Goal: Task Accomplishment & Management: Manage account settings

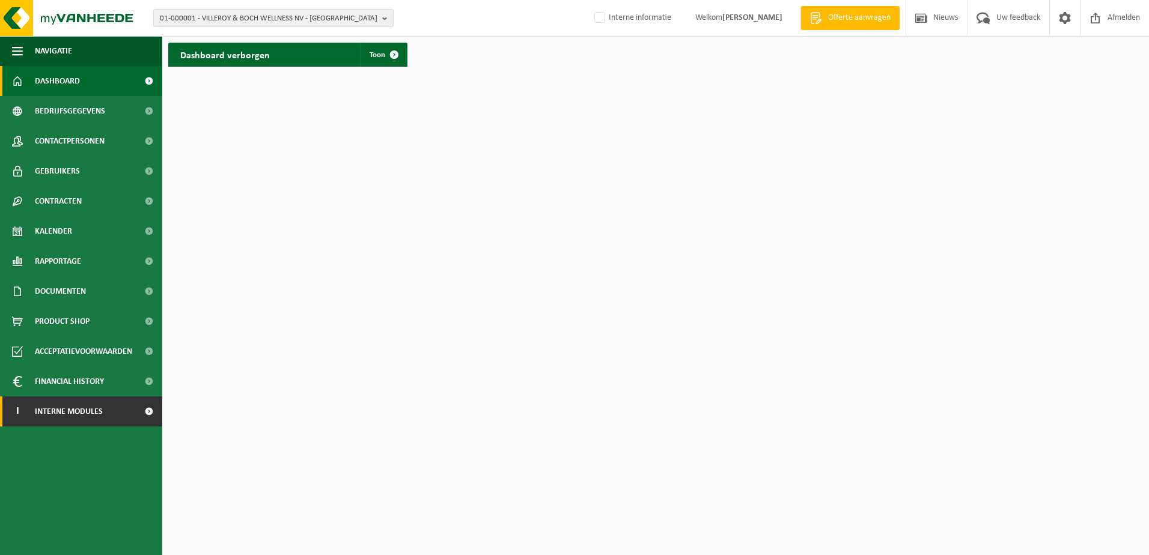
click at [87, 418] on span "Interne modules" at bounding box center [69, 412] width 68 height 30
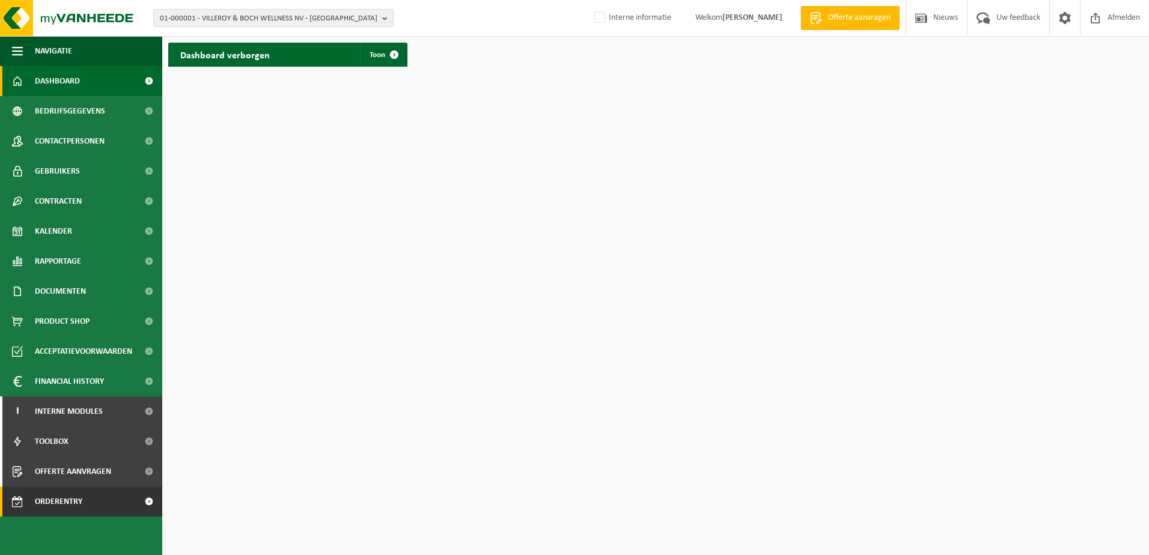
click at [76, 500] on span "Orderentry Goedkeuring" at bounding box center [85, 502] width 101 height 30
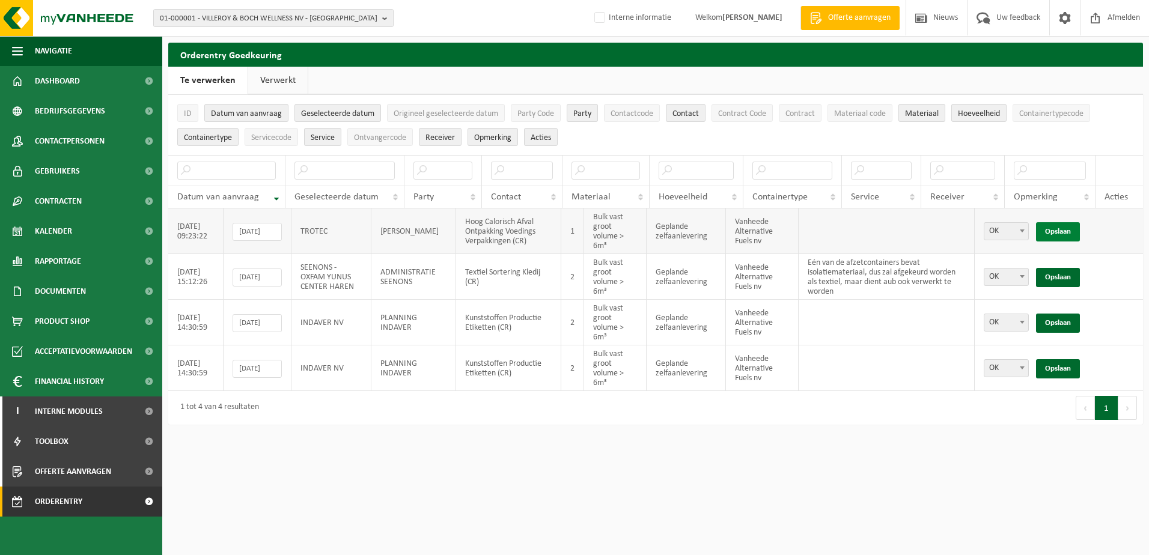
click at [1063, 228] on link "Opslaan" at bounding box center [1058, 231] width 44 height 19
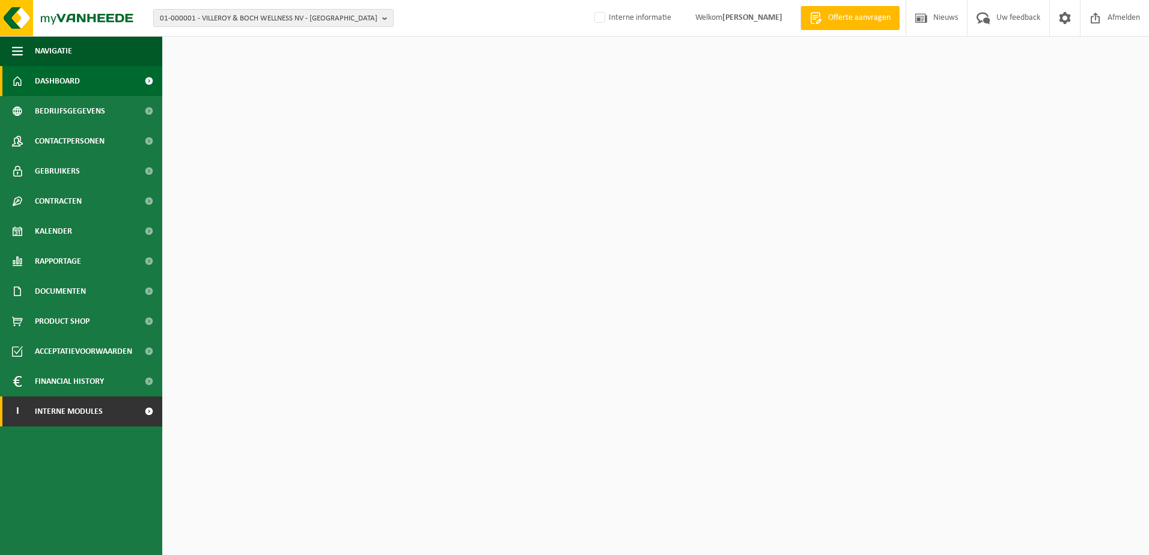
click at [50, 410] on span "Interne modules" at bounding box center [69, 412] width 68 height 30
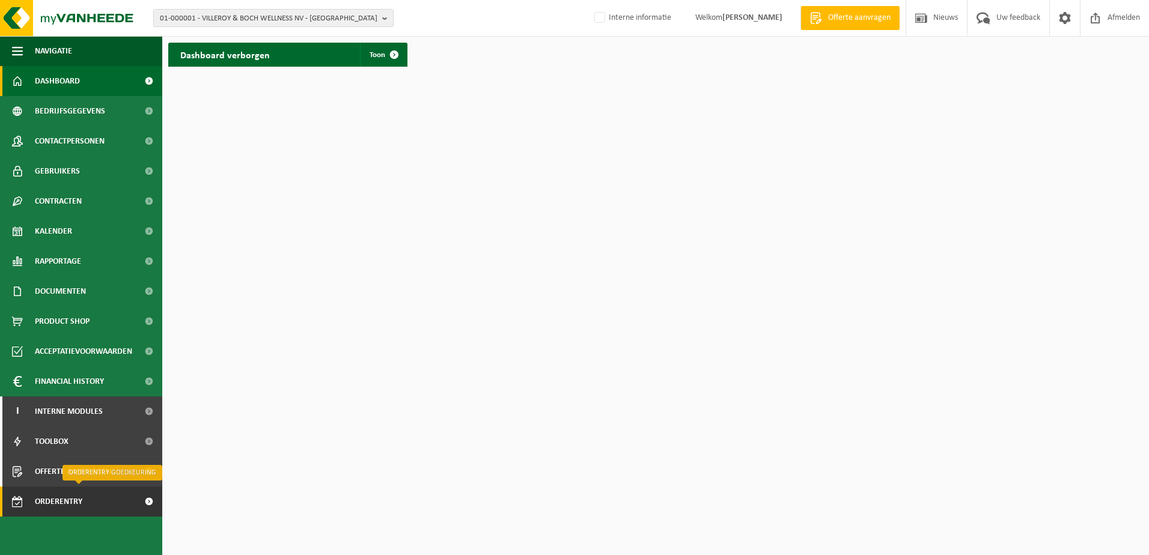
click at [69, 508] on span "Orderentry Goedkeuring" at bounding box center [85, 502] width 101 height 30
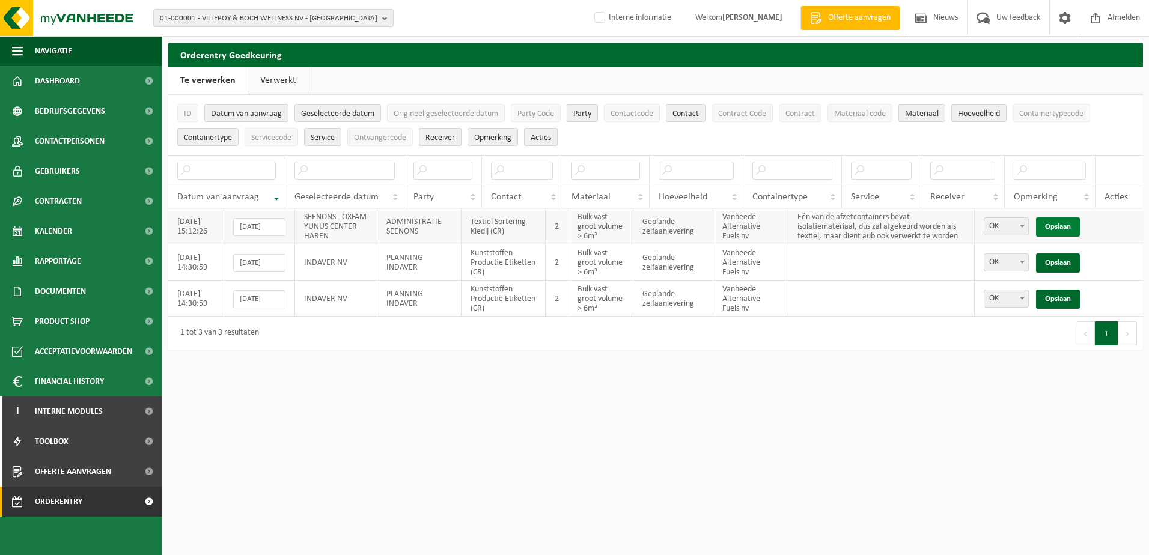
click at [1060, 225] on link "Opslaan" at bounding box center [1058, 226] width 44 height 19
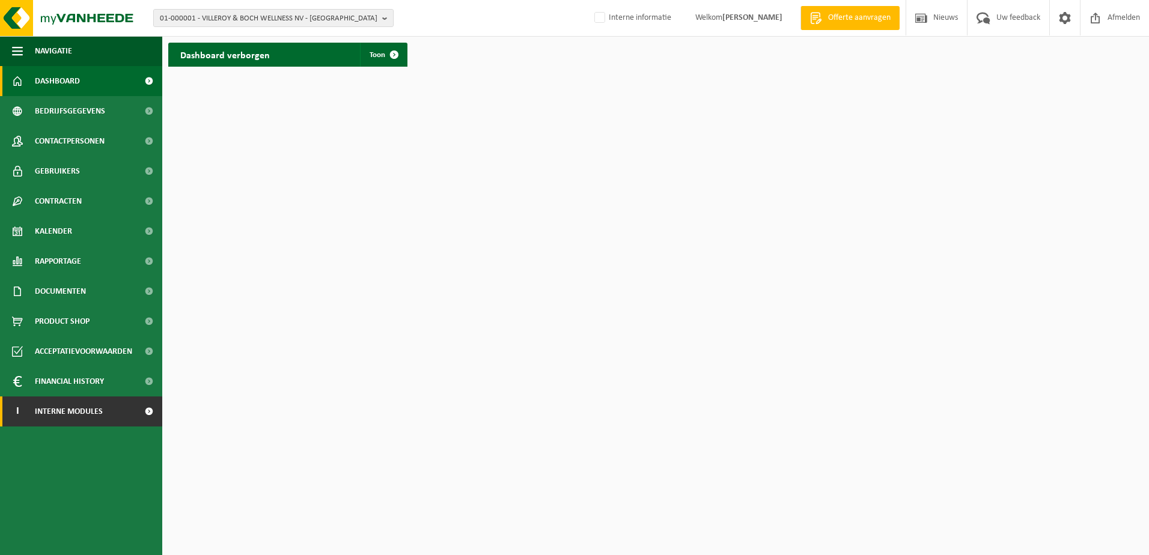
drag, startPoint x: 37, startPoint y: 411, endPoint x: 50, endPoint y: 424, distance: 18.7
click at [37, 411] on span "Interne modules" at bounding box center [69, 412] width 68 height 30
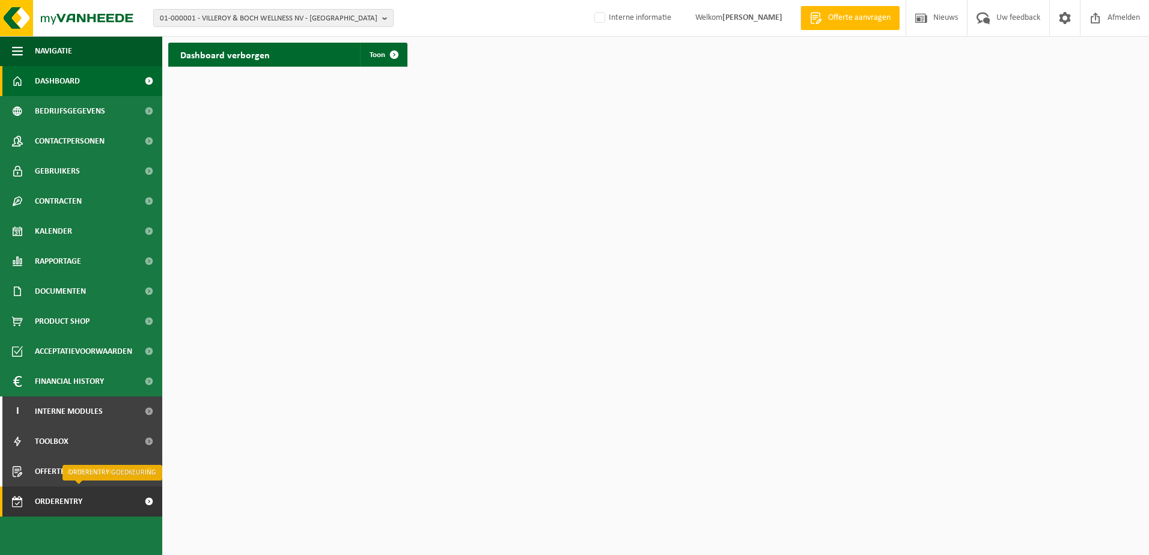
click at [62, 505] on span "Orderentry Goedkeuring" at bounding box center [85, 502] width 101 height 30
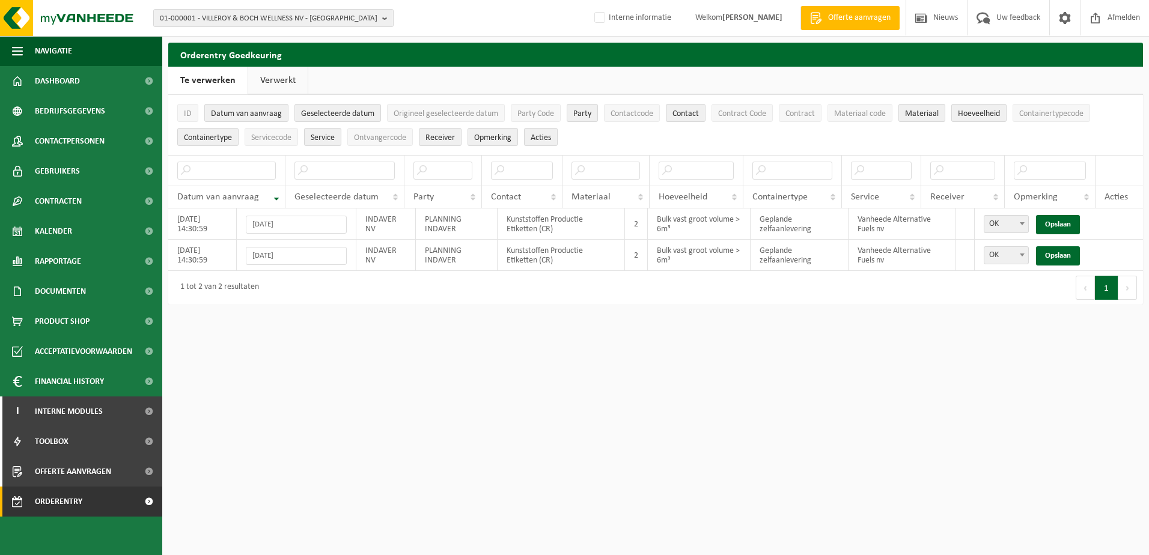
click at [272, 81] on link "Verwerkt" at bounding box center [277, 81] width 59 height 28
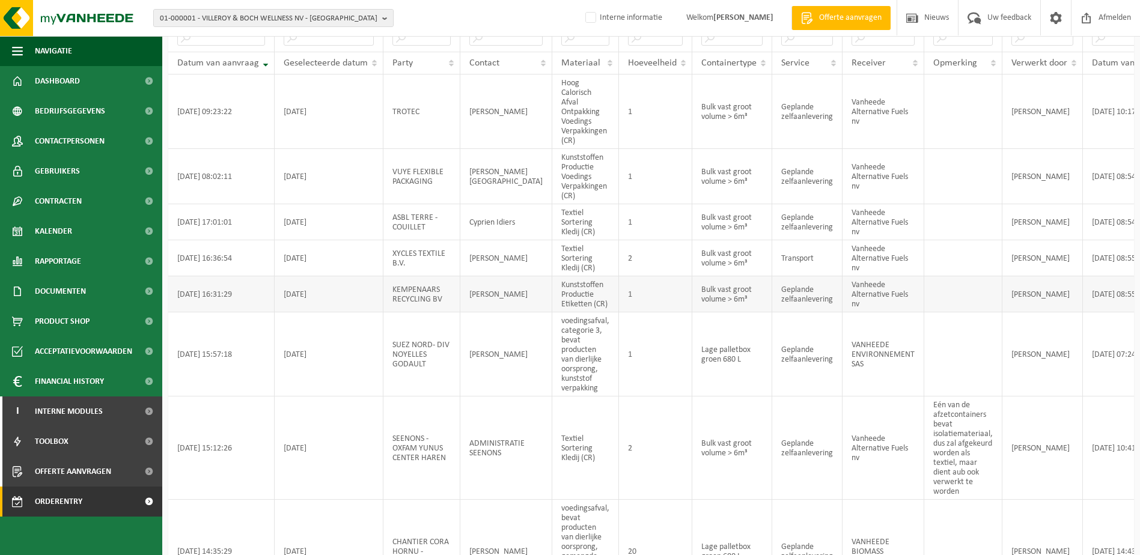
scroll to position [180, 0]
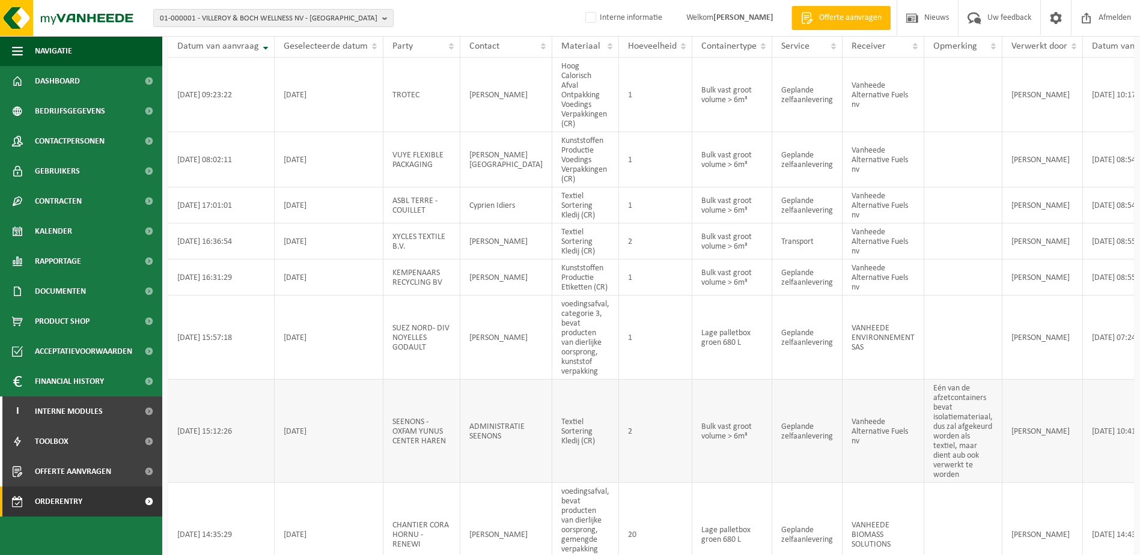
click at [635, 445] on td "2" at bounding box center [655, 431] width 73 height 103
click at [924, 445] on td "Eén van de afzetcontainers bevat isolatiemateriaal, dus zal afgekeurd worden al…" at bounding box center [963, 431] width 78 height 103
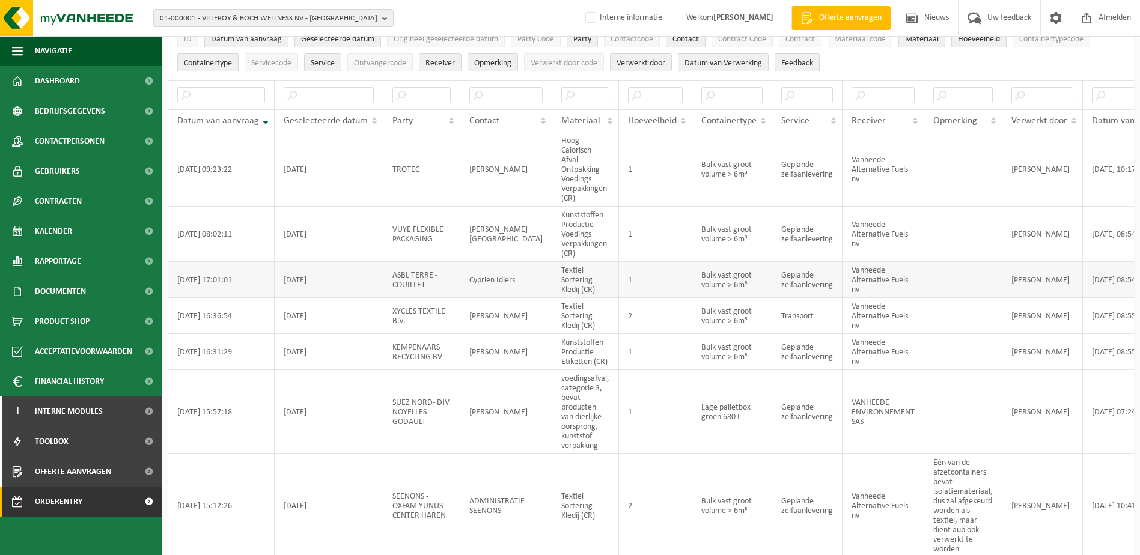
scroll to position [0, 0]
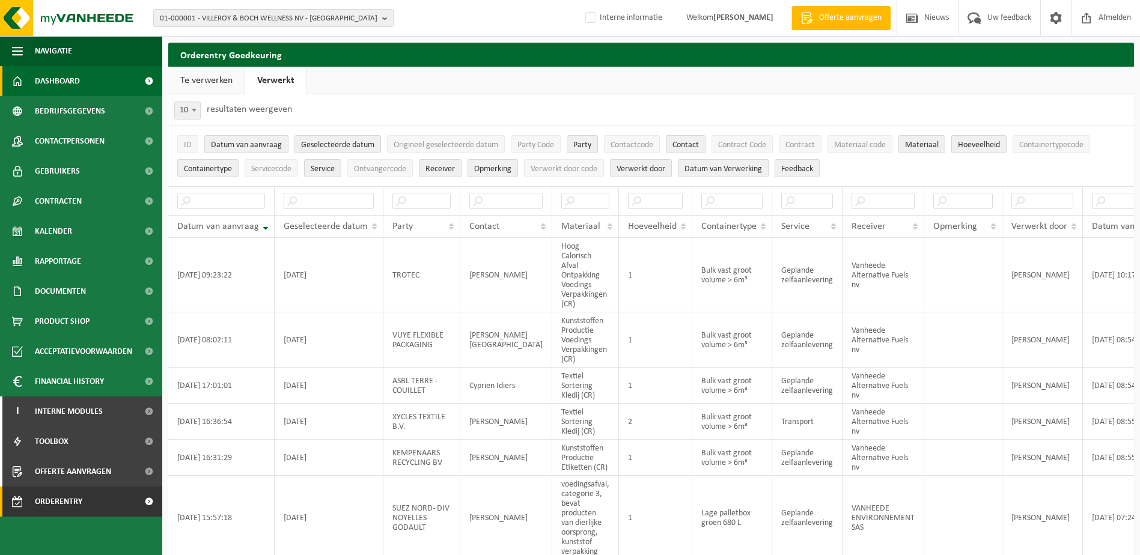
click at [53, 79] on span "Dashboard" at bounding box center [57, 81] width 45 height 30
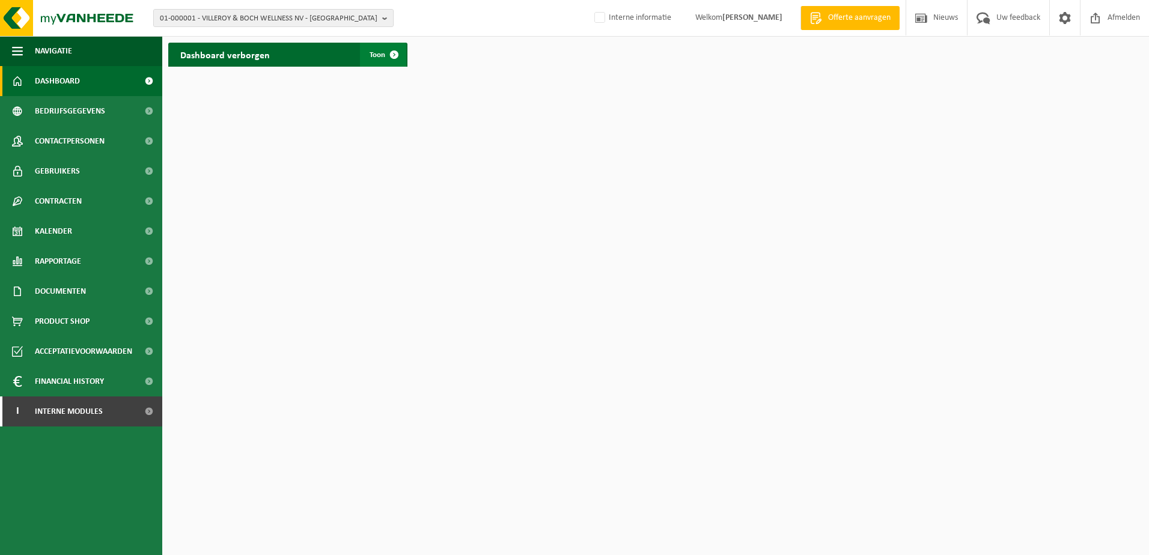
click at [381, 52] on span "Toon" at bounding box center [378, 55] width 16 height 8
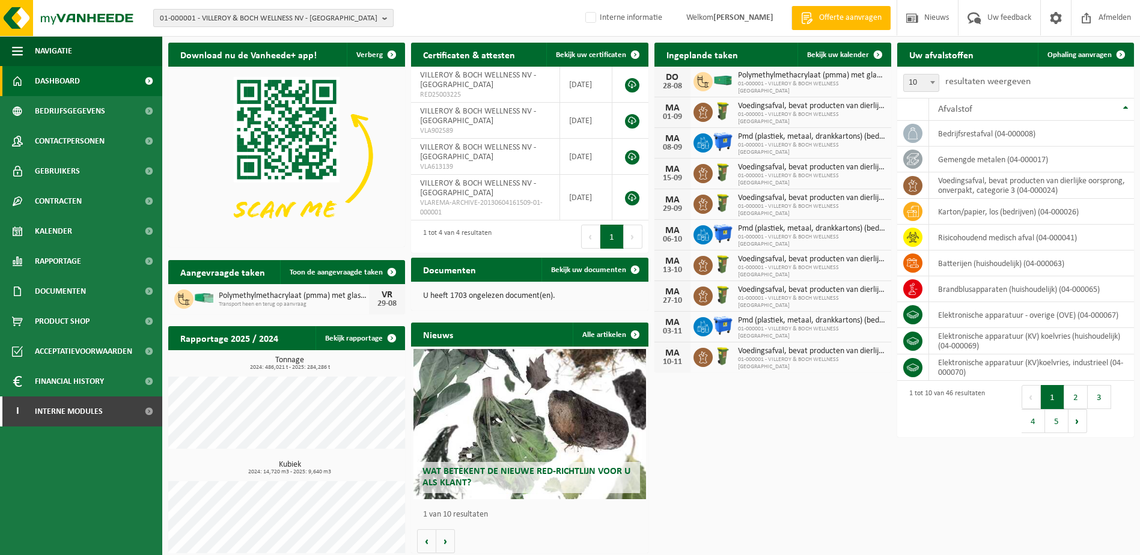
click at [354, 16] on span "01-000001 - VILLEROY & BOCH WELLNESS NV - [GEOGRAPHIC_DATA]" at bounding box center [268, 19] width 217 height 18
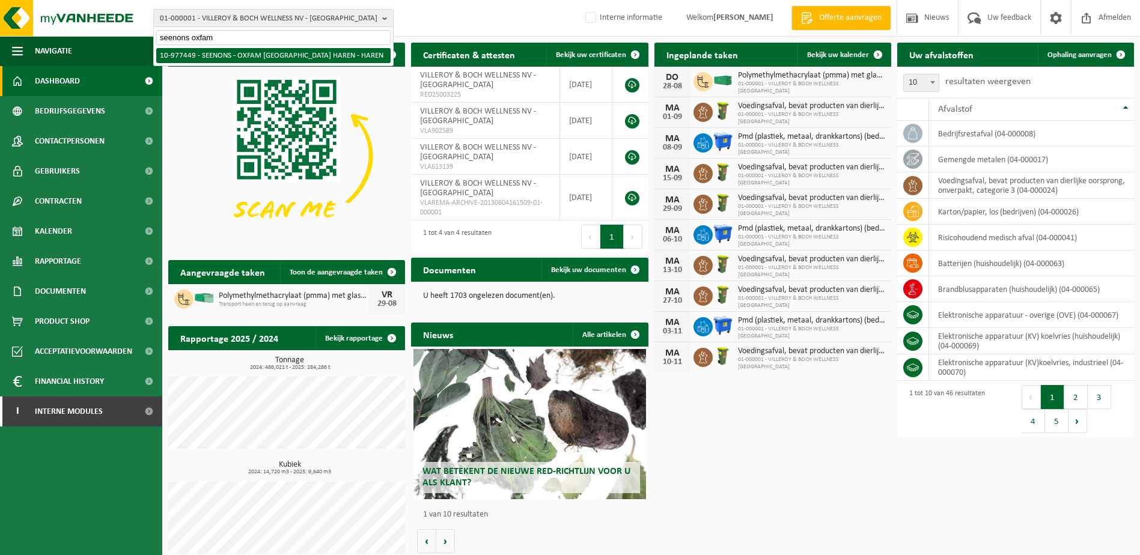
type input "seenons oxfam"
click at [261, 59] on li "10-977449 - SEENONS - OXFAM [GEOGRAPHIC_DATA] HAREN - HAREN" at bounding box center [273, 55] width 234 height 15
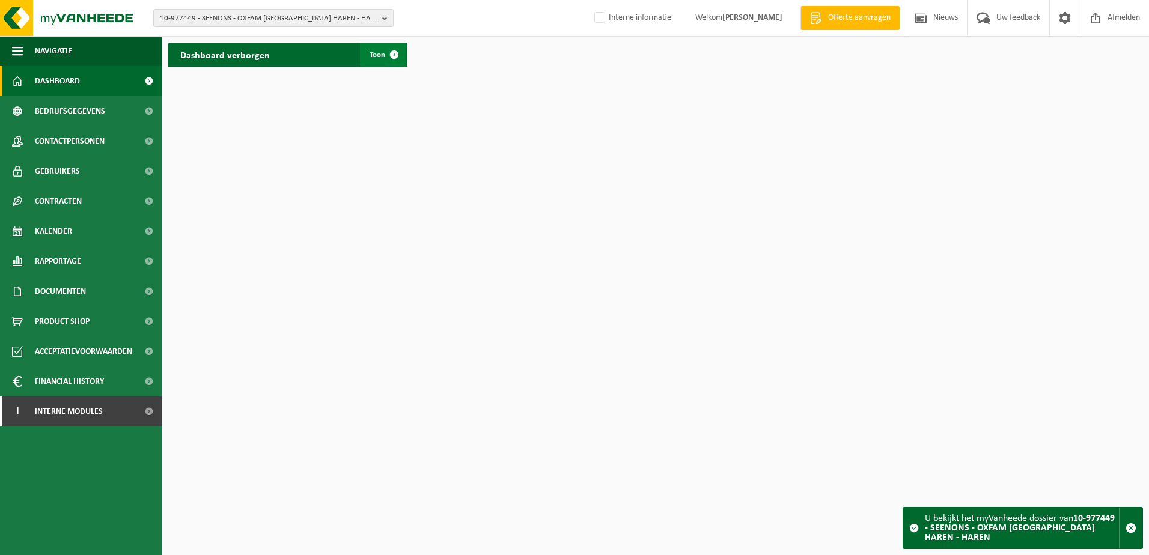
click at [392, 53] on span at bounding box center [394, 55] width 24 height 24
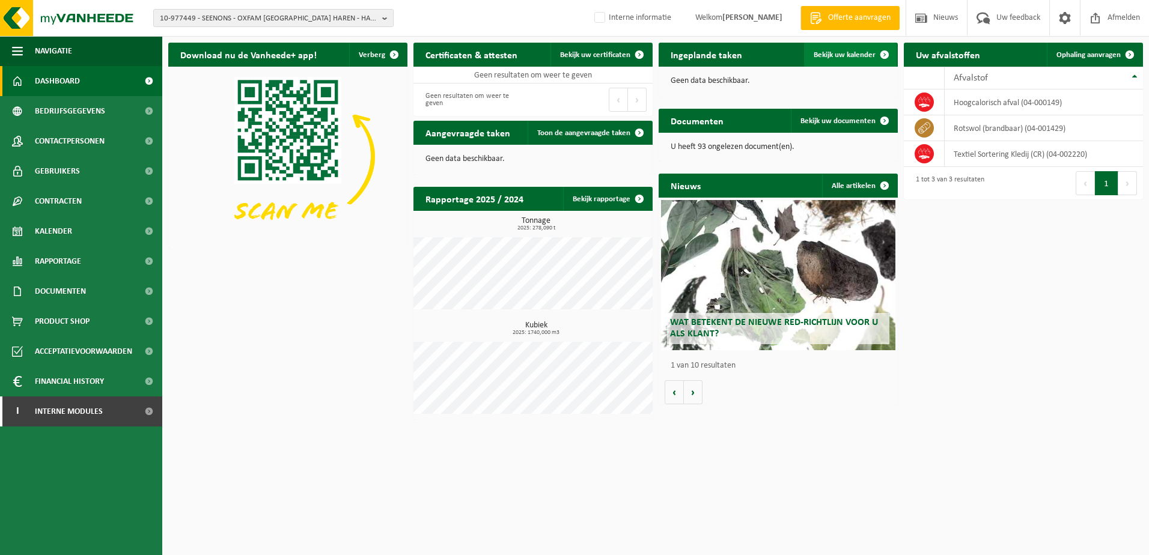
click at [842, 56] on span "Bekijk uw kalender" at bounding box center [845, 55] width 62 height 8
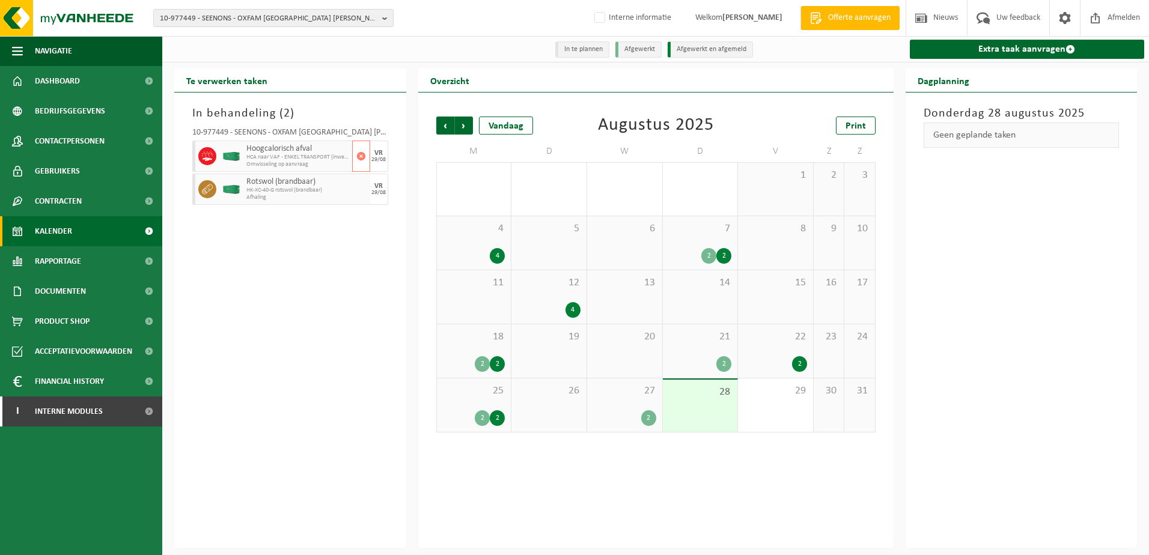
click at [282, 156] on span "HCA naar VAF - ENKEL TRANSPORT (inwegen: AF-VAF-002672)" at bounding box center [297, 157] width 103 height 7
click at [783, 418] on div "29" at bounding box center [775, 405] width 75 height 53
